Goal: Information Seeking & Learning: Learn about a topic

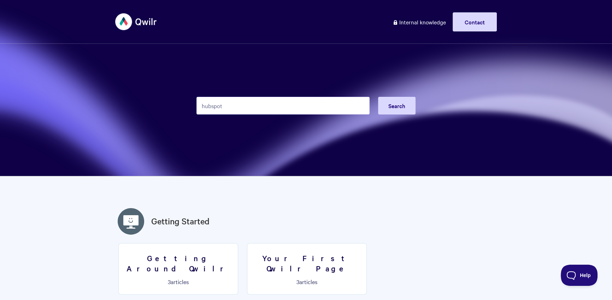
type input "hubspot"
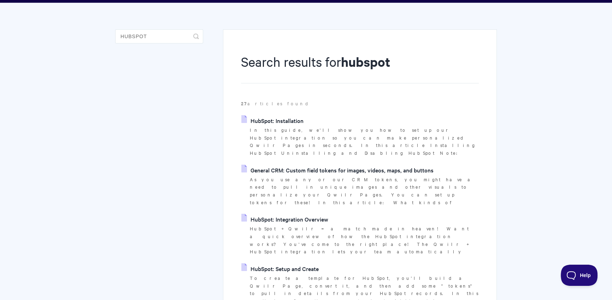
scroll to position [66, 0]
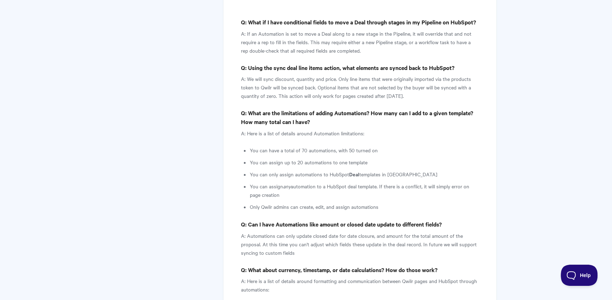
scroll to position [4857, 0]
